Goal: Transaction & Acquisition: Purchase product/service

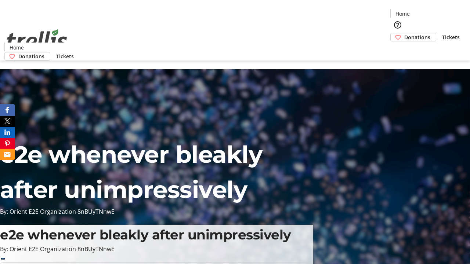
click at [404, 33] on span "Donations" at bounding box center [417, 37] width 26 height 8
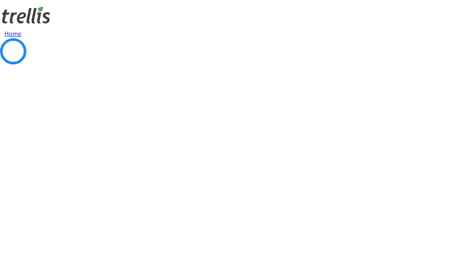
select select "CA"
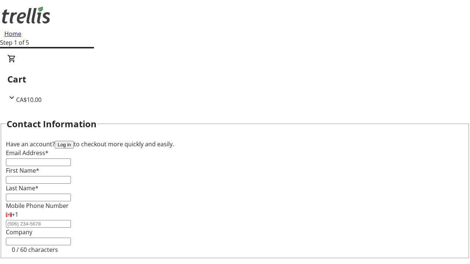
click at [74, 141] on button "Log in" at bounding box center [64, 145] width 19 height 8
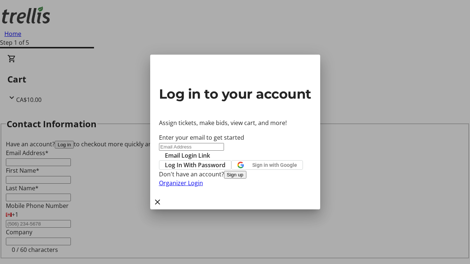
click at [246, 179] on button "Sign up" at bounding box center [235, 175] width 22 height 8
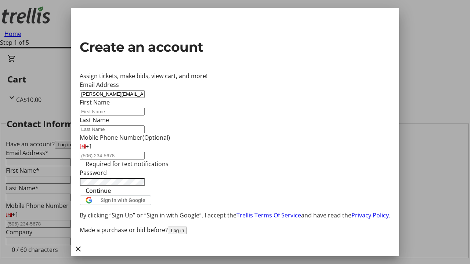
type input "[PERSON_NAME][EMAIL_ADDRESS][DOMAIN_NAME]"
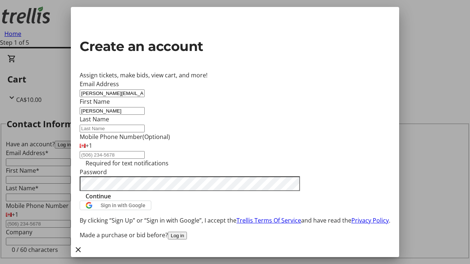
type input "[PERSON_NAME]"
type input "West"
click at [111, 201] on span "Continue" at bounding box center [98, 196] width 25 height 9
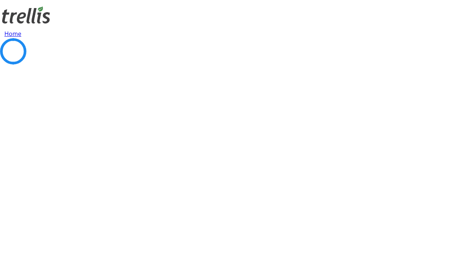
select select "CA"
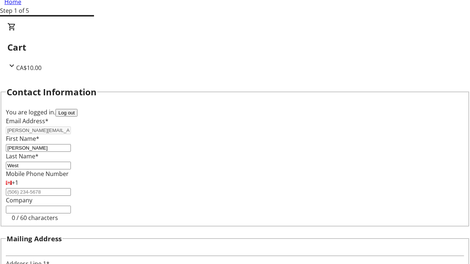
type input "[STREET_ADDRESS][PERSON_NAME]"
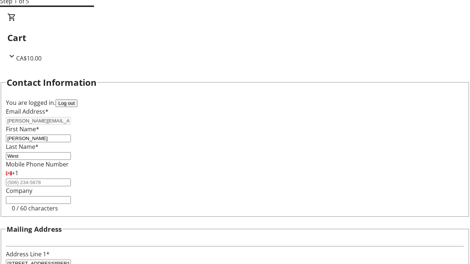
type input "Kelowna"
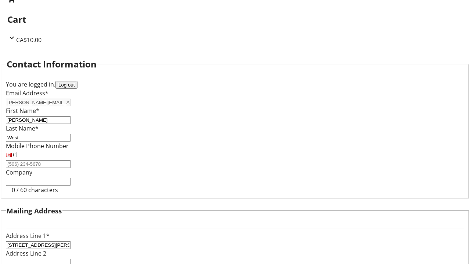
select select "BC"
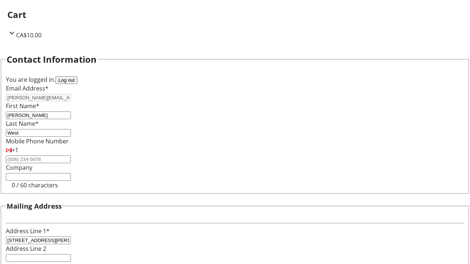
type input "Kelowna"
type input "V1Y 0C2"
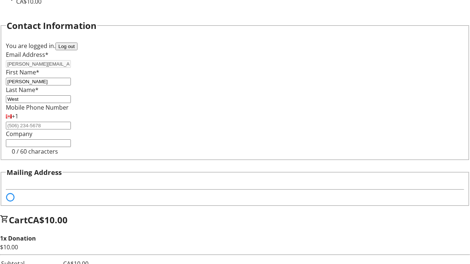
scroll to position [44, 0]
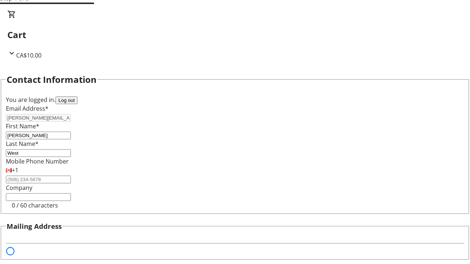
select select "BC"
select select "CA"
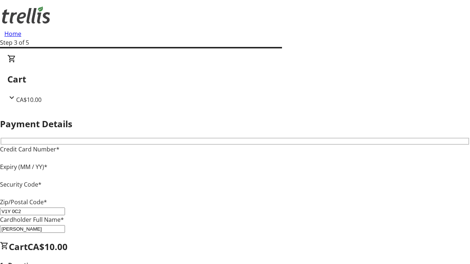
type input "V1Y 0C2"
